Goal: Find specific fact

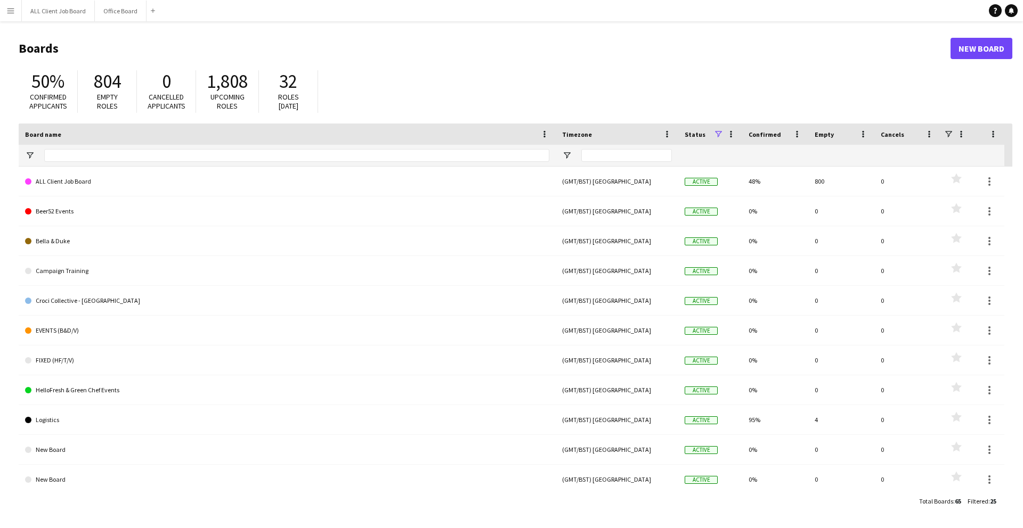
click at [3, 12] on button "Menu" at bounding box center [10, 10] width 21 height 21
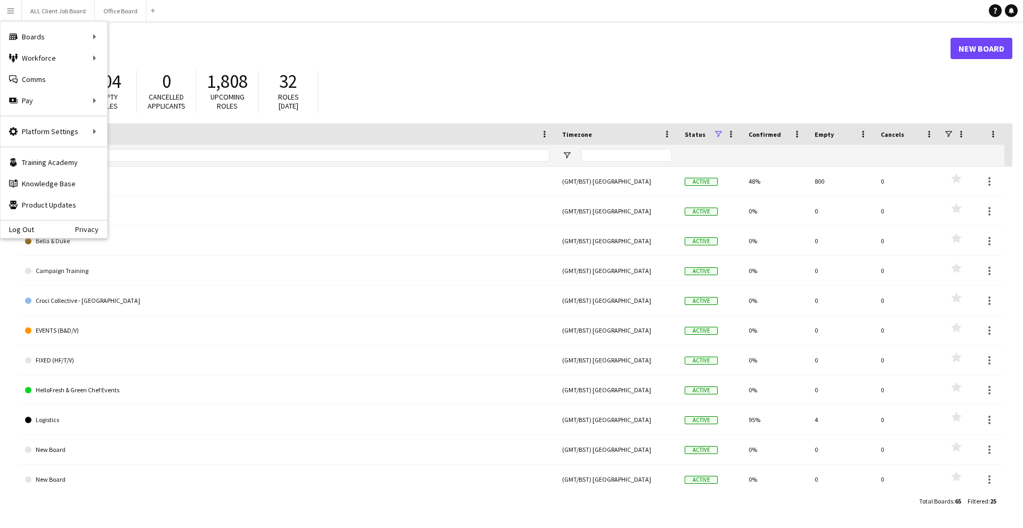
click at [10, 12] on app-icon "Menu" at bounding box center [10, 10] width 9 height 9
click at [12, 14] on app-icon "Menu" at bounding box center [10, 10] width 9 height 9
click at [125, 57] on link "My Workforce" at bounding box center [161, 57] width 107 height 21
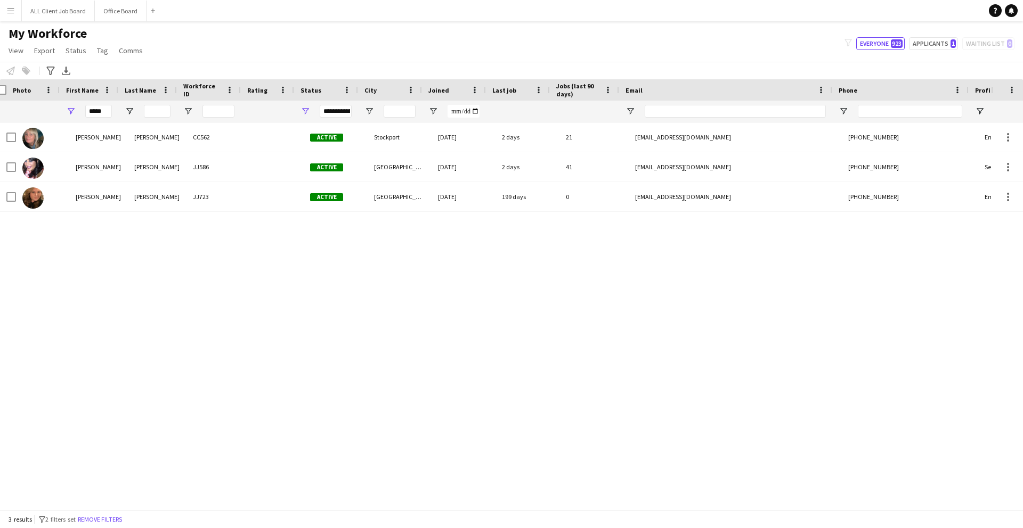
scroll to position [0, 10]
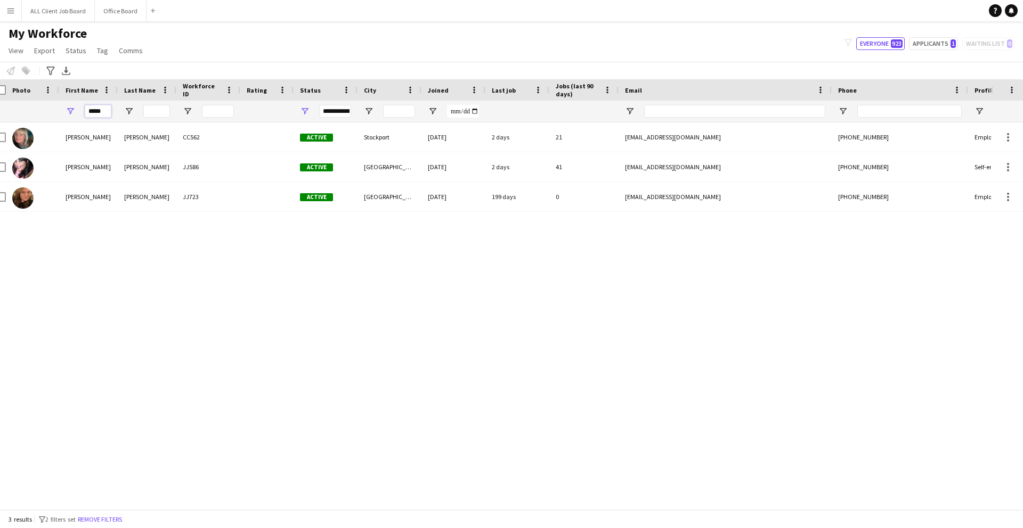
click at [107, 110] on input "*****" at bounding box center [98, 111] width 27 height 13
type input "*"
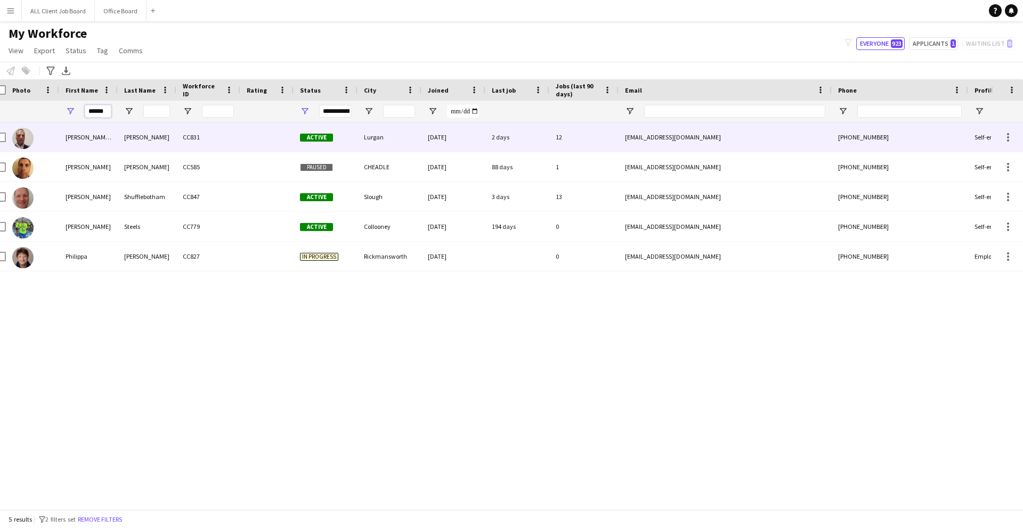
type input "******"
click at [137, 143] on div "[PERSON_NAME]" at bounding box center [147, 137] width 59 height 29
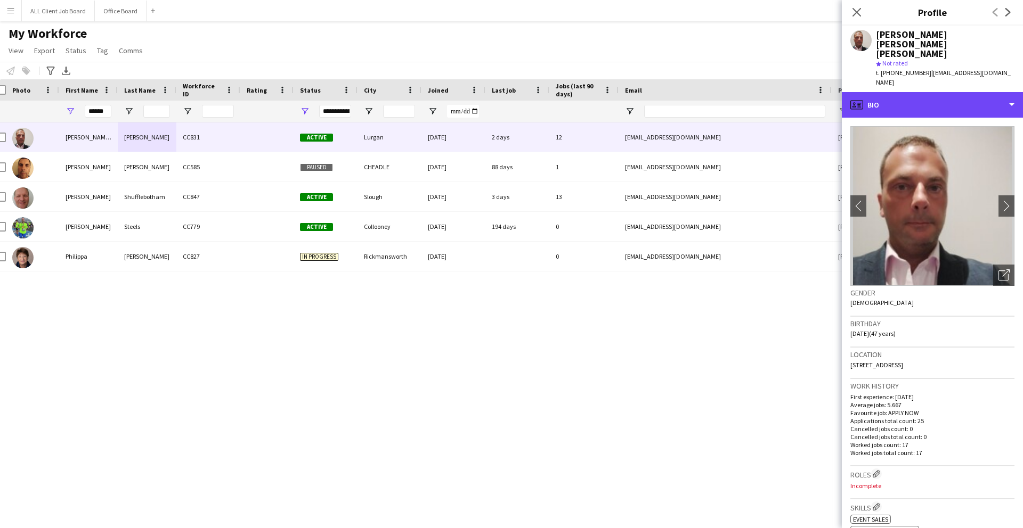
click at [937, 92] on div "profile Bio" at bounding box center [932, 105] width 181 height 26
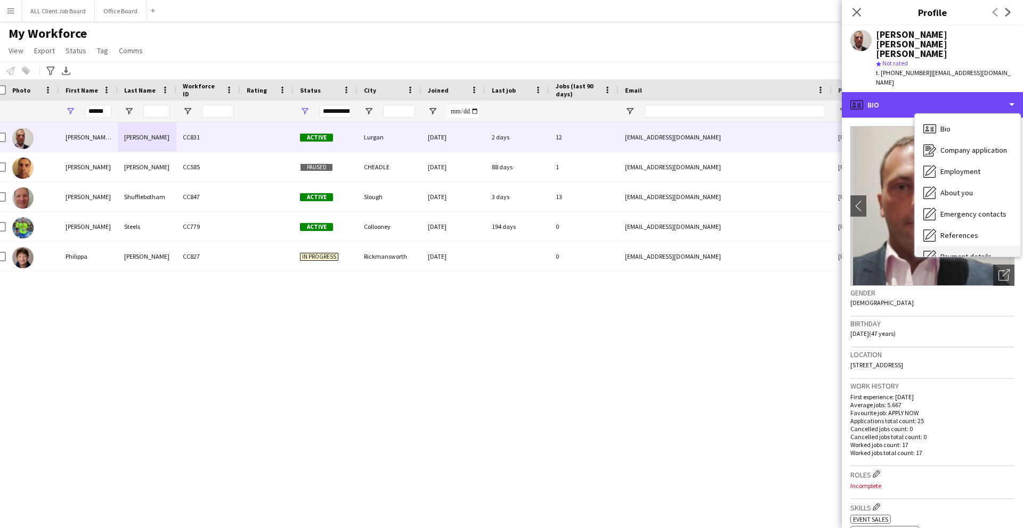
scroll to position [121, 0]
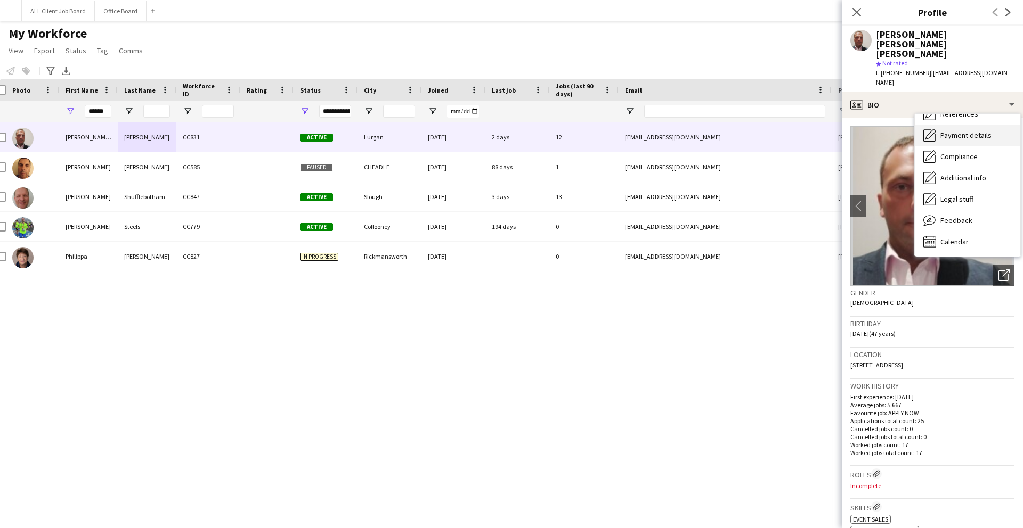
click at [945, 237] on span "Calendar" at bounding box center [954, 242] width 28 height 10
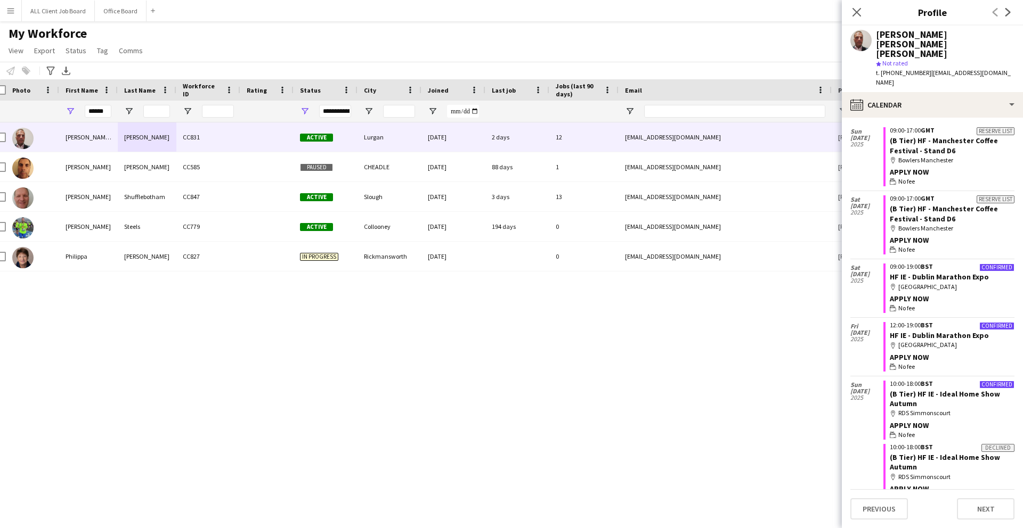
scroll to position [0, 0]
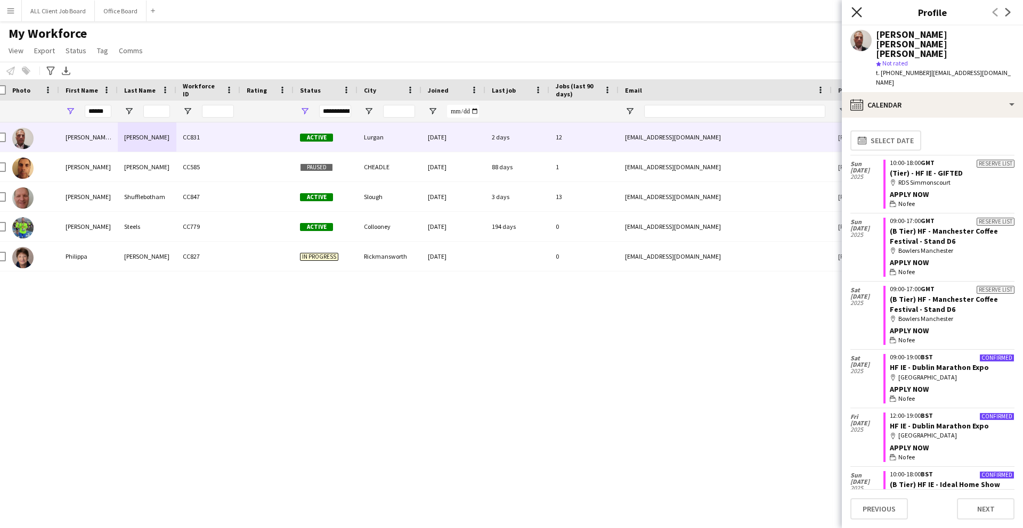
click at [855, 15] on icon "Close pop-in" at bounding box center [856, 12] width 10 height 10
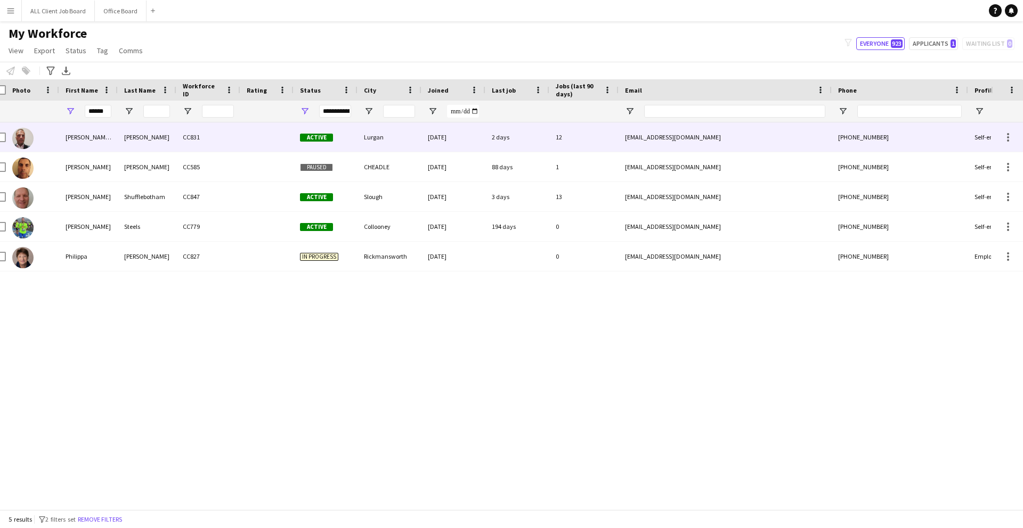
drag, startPoint x: 82, startPoint y: 141, endPoint x: 88, endPoint y: 142, distance: 6.4
click at [84, 142] on div "[PERSON_NAME] [PERSON_NAME]" at bounding box center [88, 137] width 59 height 29
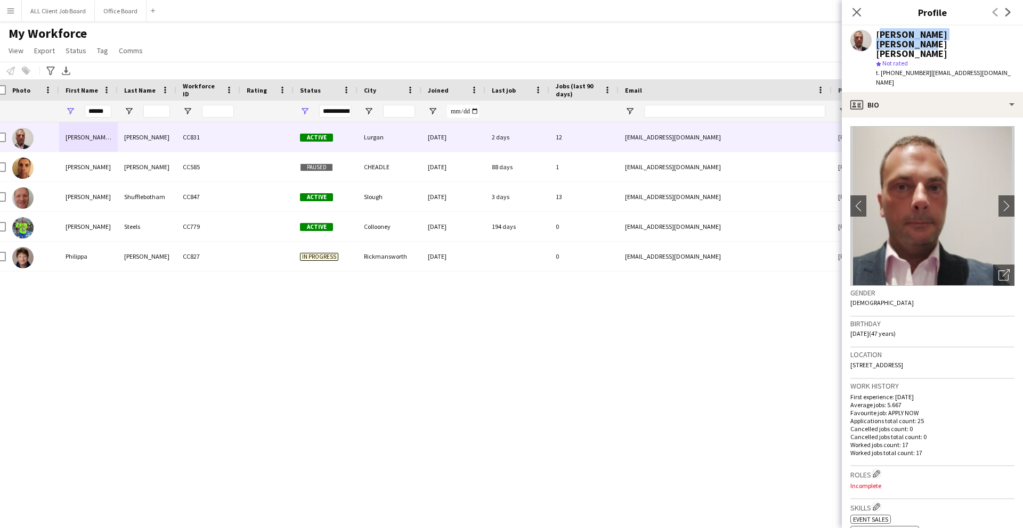
drag, startPoint x: 876, startPoint y: 37, endPoint x: 989, endPoint y: 32, distance: 113.0
click at [989, 32] on div "[PERSON_NAME] [PERSON_NAME] [PERSON_NAME]" at bounding box center [945, 44] width 139 height 29
copy div "[PERSON_NAME] [PERSON_NAME] [PERSON_NAME]"
